Goal: Navigation & Orientation: Find specific page/section

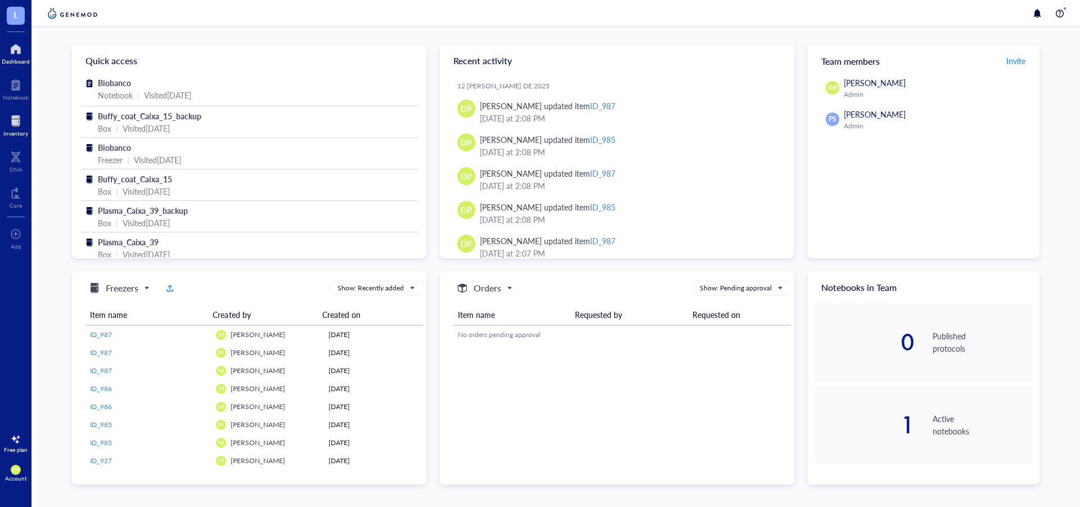
click at [17, 132] on div "Inventory" at bounding box center [15, 133] width 25 height 7
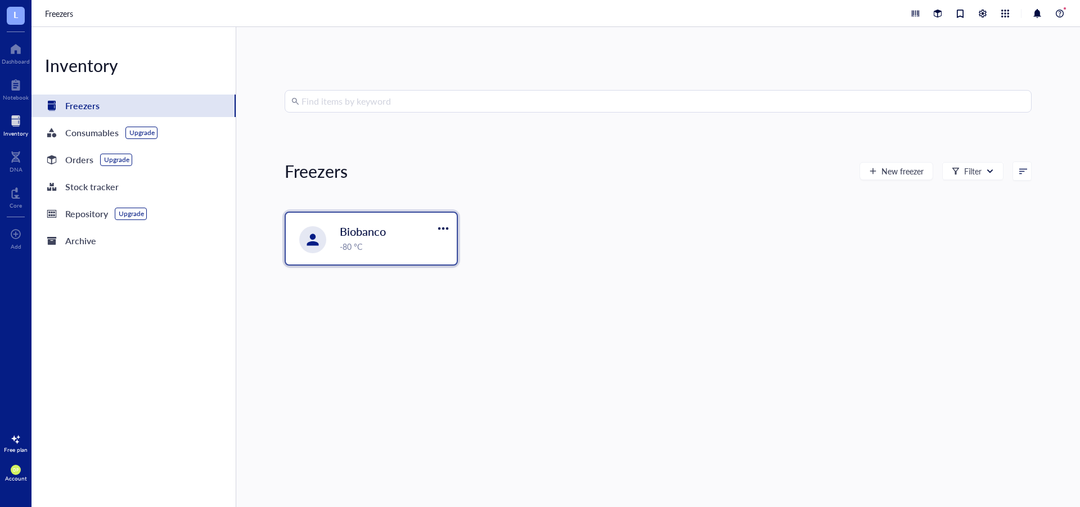
click at [414, 253] on div "Biobanco -80 °C" at bounding box center [371, 239] width 171 height 52
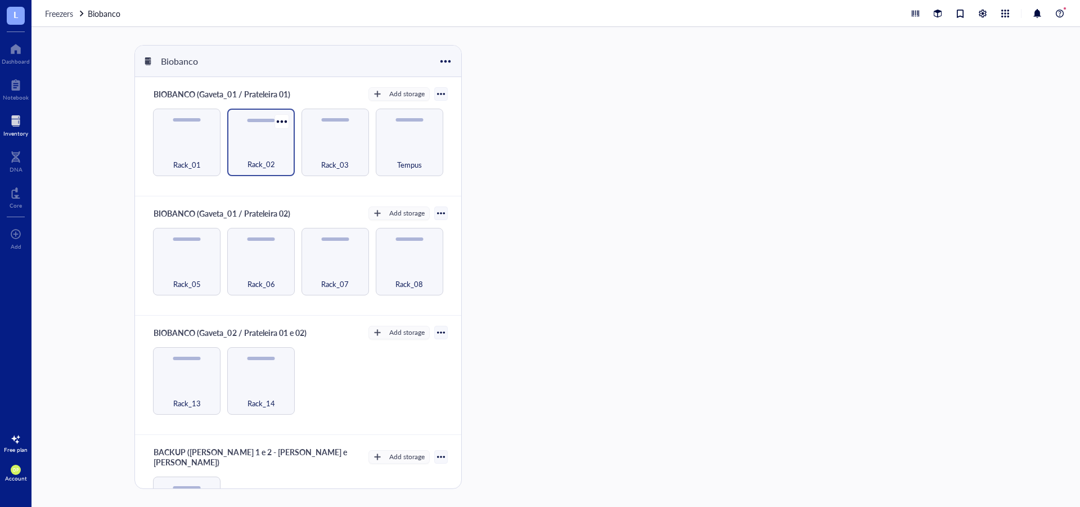
click at [259, 131] on div "Rack_02" at bounding box center [261, 143] width 68 height 68
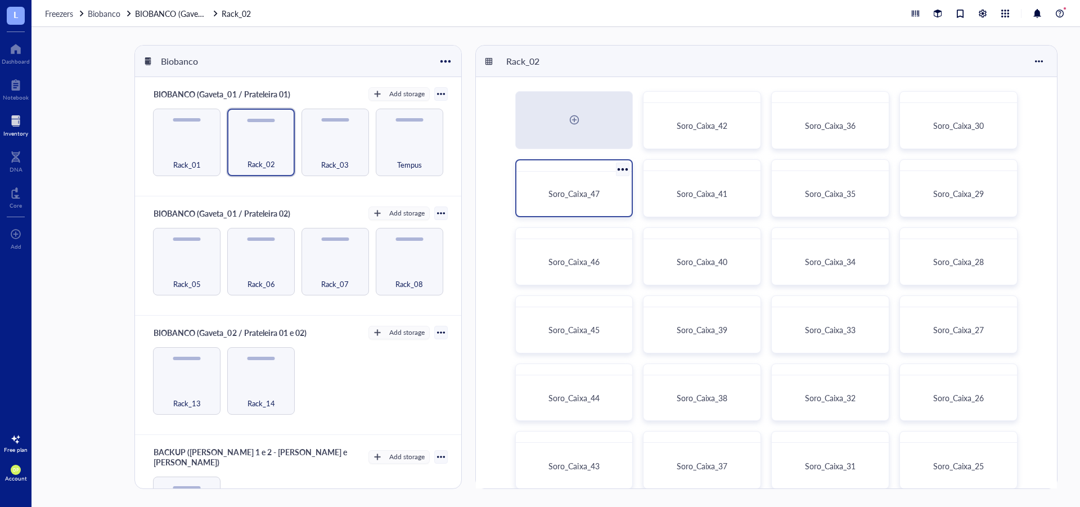
click at [576, 195] on span "Soro_Caixa_47" at bounding box center [574, 193] width 51 height 11
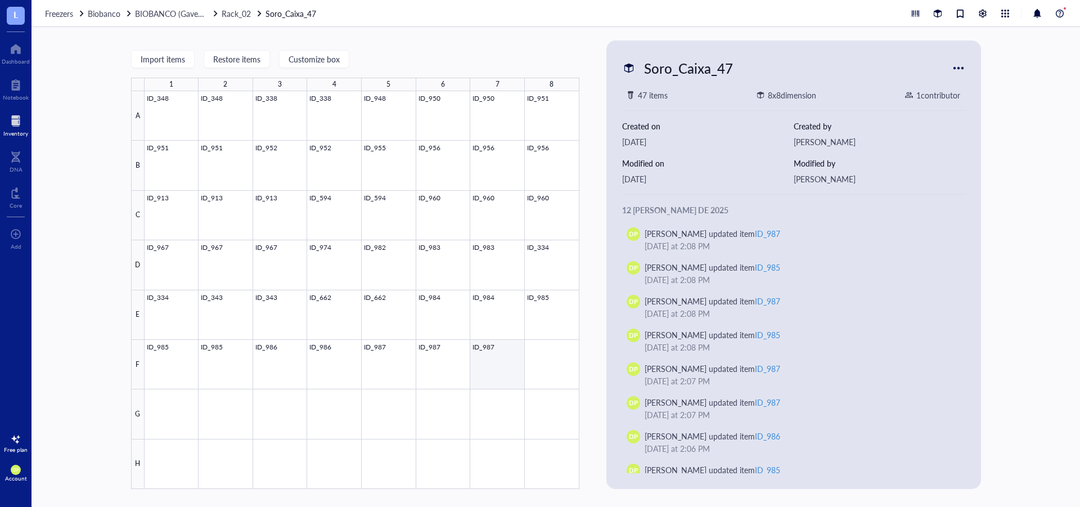
click at [487, 363] on div at bounding box center [362, 290] width 435 height 398
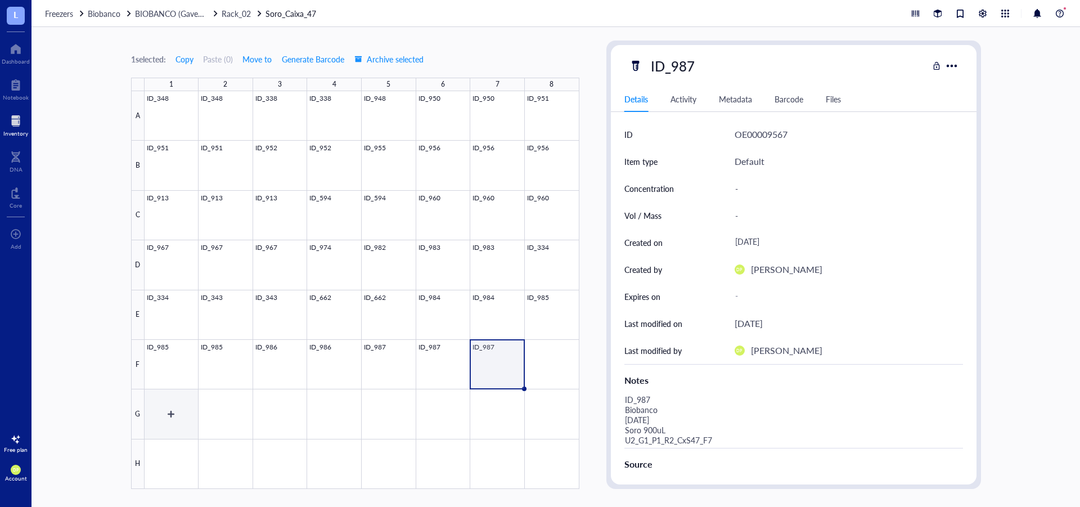
click at [181, 419] on div at bounding box center [362, 290] width 435 height 398
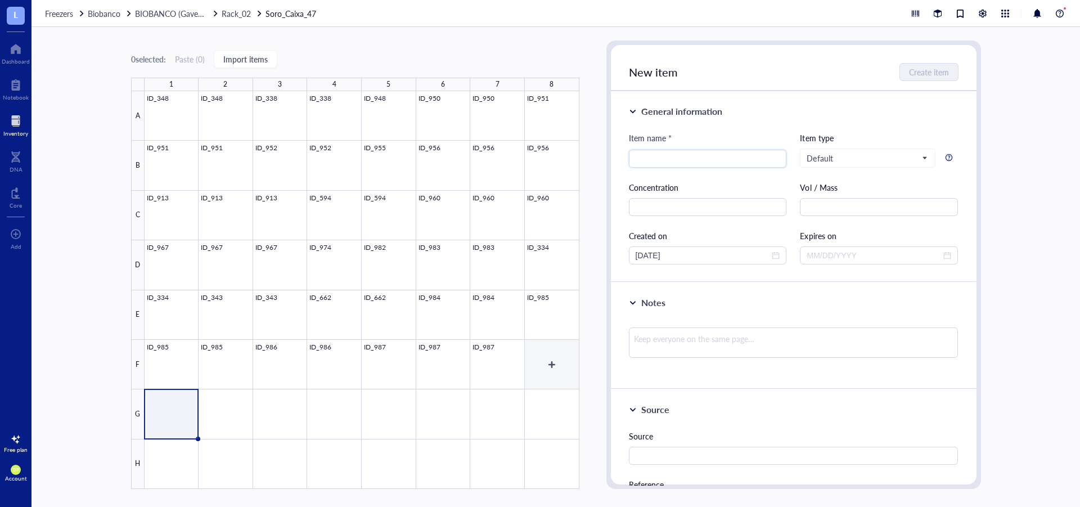
click at [538, 353] on div at bounding box center [362, 290] width 435 height 398
